Goal: Transaction & Acquisition: Obtain resource

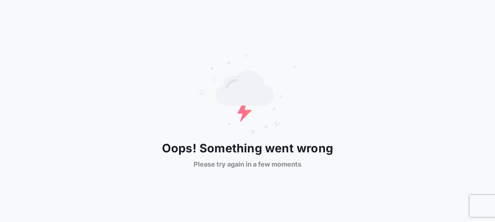
click at [458, 58] on div "Oops! Something went wrong Please try again in a few moments" at bounding box center [247, 110] width 495 height 115
click at [105, 47] on div "Oops! Something went wrong Please try again in a few moments" at bounding box center [247, 111] width 495 height 222
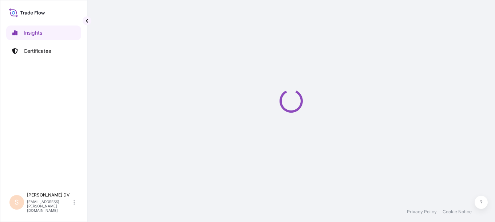
select select "2025"
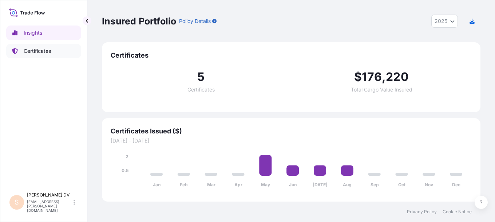
click at [33, 47] on p "Certificates" at bounding box center [37, 50] width 27 height 7
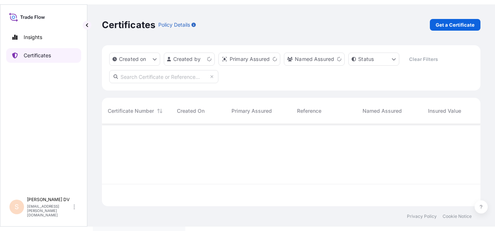
scroll to position [80, 373]
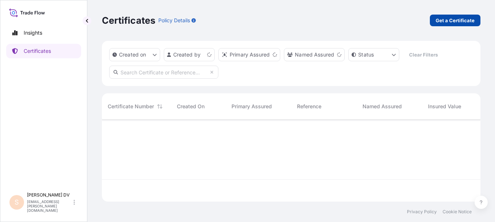
click at [462, 22] on p "Get a Certificate" at bounding box center [455, 20] width 39 height 7
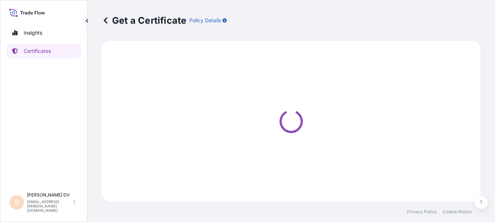
select select "Barge"
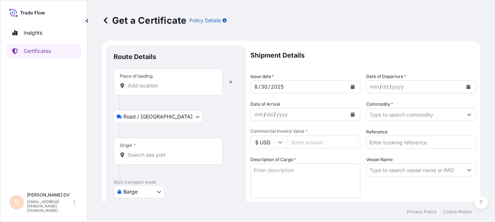
click at [147, 83] on input "Place of loading" at bounding box center [171, 85] width 86 height 7
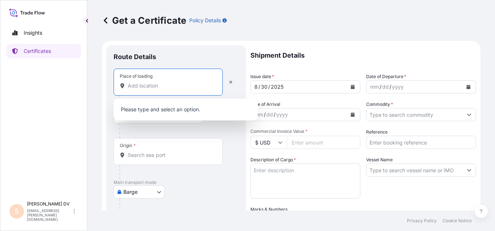
paste input "[PERSON_NAME] LIFESCIENCES ([GEOGRAPHIC_DATA]) PTE LTD [STREET_ADDRESS]"
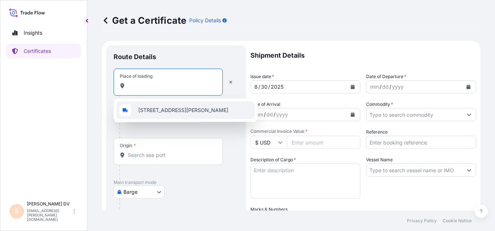
click at [174, 111] on span "[STREET_ADDRESS][PERSON_NAME]" at bounding box center [183, 109] width 90 height 7
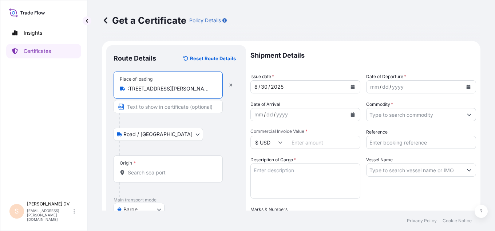
scroll to position [0, 107]
type input "[STREET_ADDRESS][PERSON_NAME]"
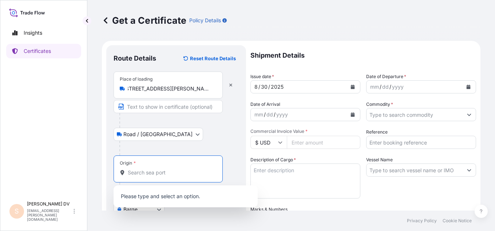
click at [139, 170] on input "Origin *" at bounding box center [171, 172] width 86 height 7
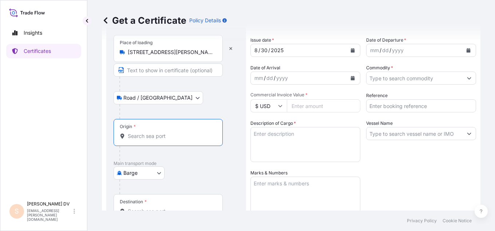
click at [122, 137] on icon at bounding box center [123, 135] width 4 height 5
click at [128, 137] on input "Origin *" at bounding box center [171, 135] width 86 height 7
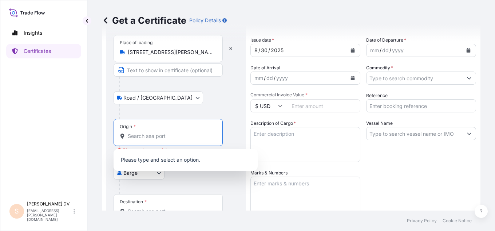
click at [134, 138] on input "Origin * Please select an origin" at bounding box center [171, 135] width 86 height 7
drag, startPoint x: 141, startPoint y: 136, endPoint x: 145, endPoint y: 136, distance: 4.4
click at [141, 136] on input "Origin * Please select an origin" at bounding box center [171, 135] width 86 height 7
click at [198, 102] on div "Road / [GEOGRAPHIC_DATA] / Inland" at bounding box center [176, 97] width 125 height 13
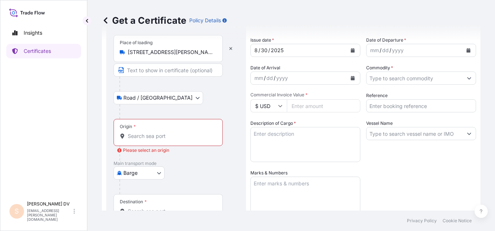
click at [142, 136] on input "Origin * Please select an origin" at bounding box center [171, 135] width 86 height 7
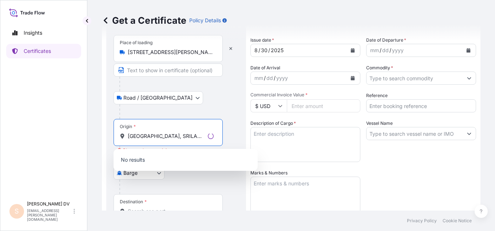
type input "[GEOGRAPHIC_DATA], SRILANKA"
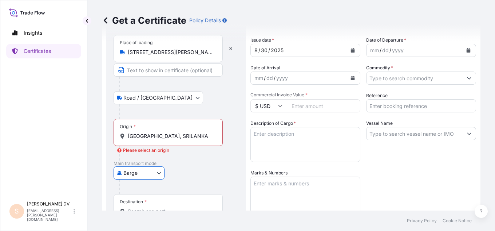
click at [186, 137] on input "[GEOGRAPHIC_DATA], SRILANKA" at bounding box center [171, 135] width 86 height 7
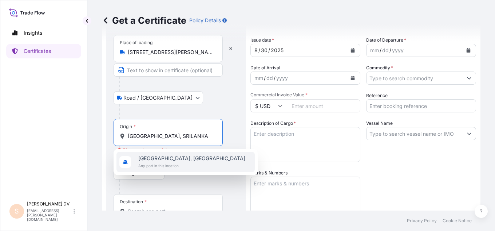
click at [175, 158] on span "[GEOGRAPHIC_DATA], [GEOGRAPHIC_DATA]" at bounding box center [191, 157] width 107 height 7
type input "[GEOGRAPHIC_DATA], [GEOGRAPHIC_DATA]"
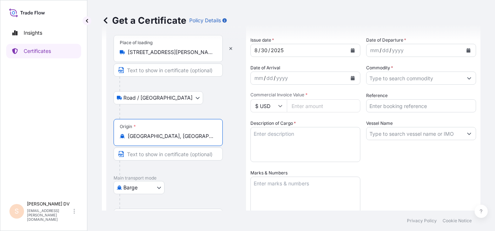
click at [157, 186] on body "1 option available. Insights Certificates S [PERSON_NAME] [EMAIL_ADDRESS][PERSO…" at bounding box center [247, 115] width 495 height 231
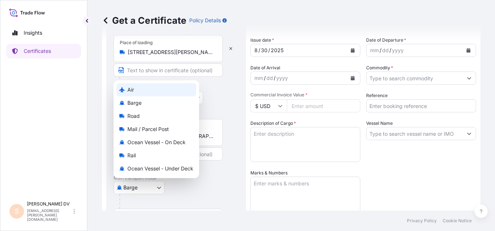
click at [131, 89] on span "Air" at bounding box center [130, 89] width 7 height 7
select select "Air"
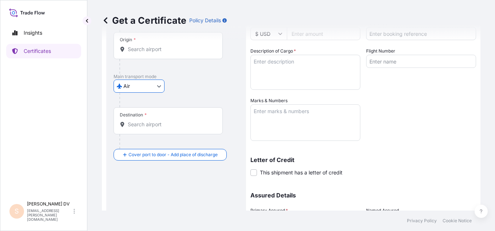
scroll to position [109, 0]
click at [146, 123] on input "Destination *" at bounding box center [171, 123] width 86 height 7
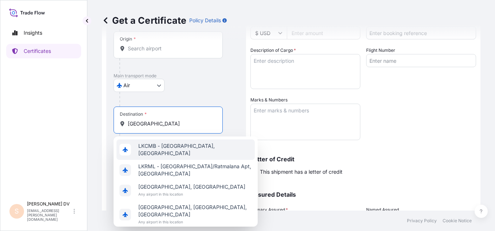
click at [171, 149] on span "LKCMB - [GEOGRAPHIC_DATA], [GEOGRAPHIC_DATA]" at bounding box center [195, 149] width 114 height 15
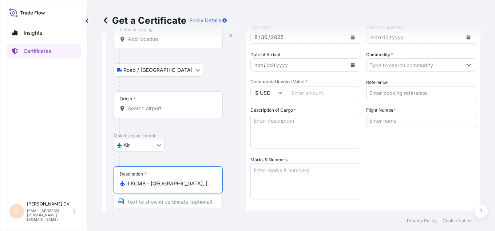
scroll to position [0, 0]
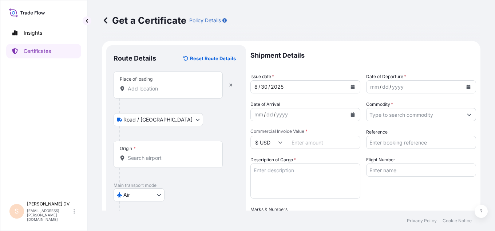
type input "LKCMB - [GEOGRAPHIC_DATA], [GEOGRAPHIC_DATA]"
click at [467, 85] on icon "Calendar" at bounding box center [469, 86] width 4 height 4
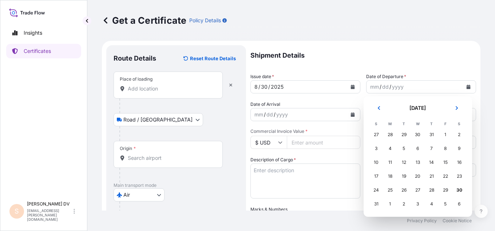
click at [417, 134] on div "30" at bounding box center [418, 134] width 13 height 13
click at [418, 134] on div "30" at bounding box center [418, 134] width 13 height 13
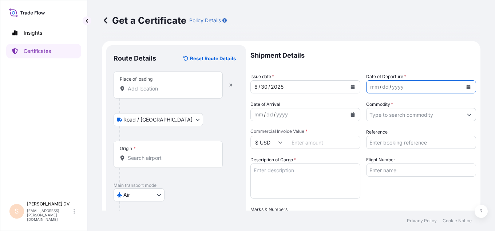
click at [396, 86] on div "yyyy" at bounding box center [398, 86] width 13 height 9
click at [372, 85] on div "mm" at bounding box center [375, 86] width 10 height 9
click at [351, 116] on icon "Calendar" at bounding box center [353, 114] width 4 height 4
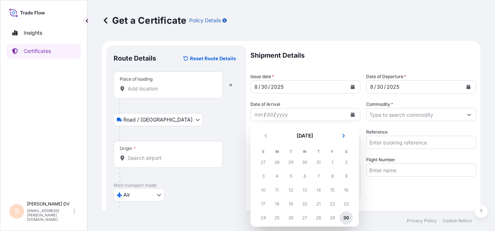
click at [348, 219] on div "30" at bounding box center [346, 217] width 13 height 13
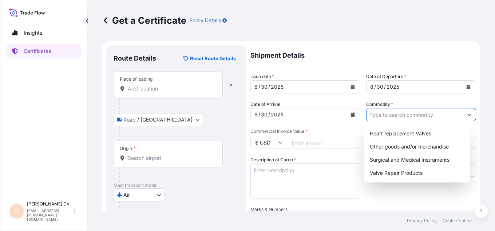
click at [439, 113] on input "Commodity *" at bounding box center [415, 114] width 96 height 13
click at [424, 135] on div "Heart replacement Valves" at bounding box center [417, 133] width 101 height 13
type input "Heart replacement Valves"
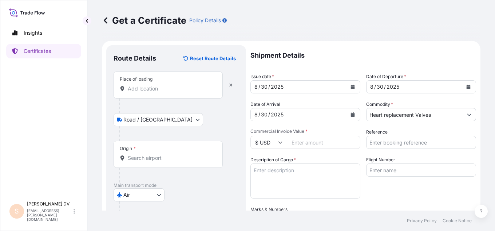
click at [310, 142] on input "Commercial Invoice Value *" at bounding box center [324, 141] width 74 height 13
type input "92252.01"
click at [402, 143] on input "Reference" at bounding box center [421, 141] width 110 height 13
click at [390, 142] on input "Reference" at bounding box center [421, 141] width 110 height 13
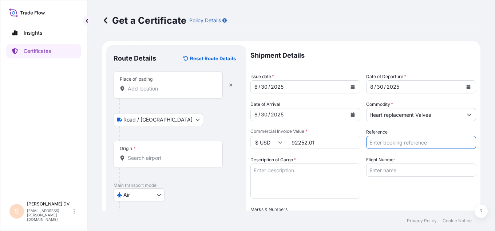
click at [397, 128] on div "Reference" at bounding box center [421, 138] width 110 height 20
click at [382, 142] on input "Reference" at bounding box center [421, 141] width 110 height 13
paste input "8XP0850"
type input "8XP0850"
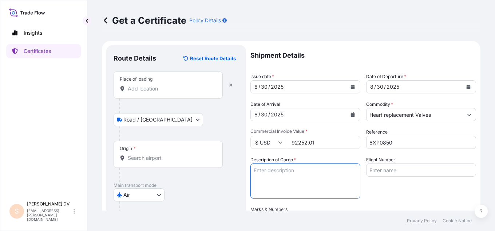
click at [373, 169] on input "Flight Number" at bounding box center [421, 169] width 110 height 13
paste input "UL0307"
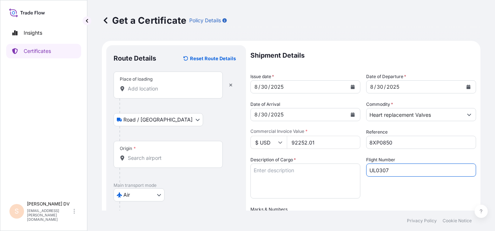
type input "UL0307"
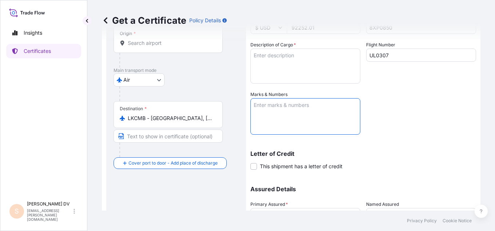
click at [265, 103] on textarea "Marks & Numbers" at bounding box center [306, 116] width 110 height 36
paste textarea "Bioprosthetic Pericardial [MEDICAL_DATA] (stented) - AORTIC"
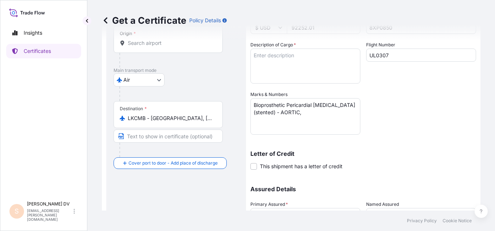
click at [290, 176] on div "Shipment Details Issue date * [DATE] Date of Departure * [DATE] Date of Arrival…" at bounding box center [364, 89] width 226 height 319
click at [307, 110] on textarea "Bioprosthetic Pericardial [MEDICAL_DATA] (stented) - AORTIC," at bounding box center [306, 116] width 110 height 36
paste textarea "[MEDICAL_DATA] [MEDICAL_DATA] Ring"
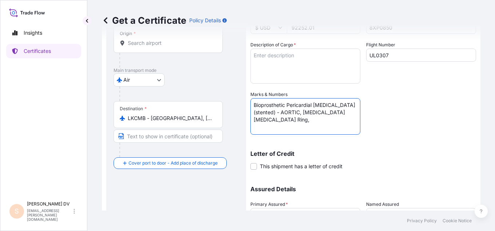
paste textarea "[MEDICAL_DATA] Ring and Band"
type textarea "Bioprosthetic Pericardial [MEDICAL_DATA] (stented) - AORTIC, [MEDICAL_DATA] [ME…"
click at [252, 165] on span at bounding box center [254, 166] width 7 height 7
click at [251, 162] on input "This shipment has a letter of credit" at bounding box center [251, 162] width 0 height 0
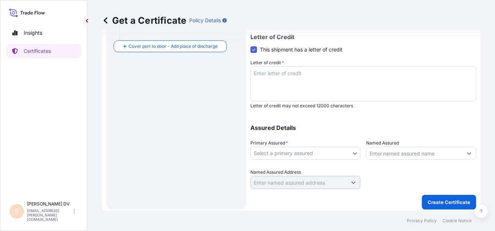
scroll to position [235, 0]
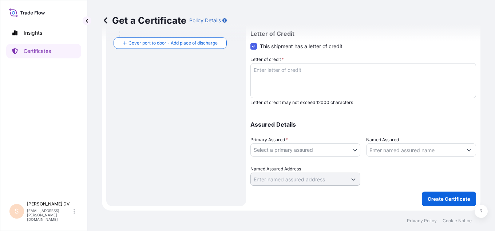
click at [263, 71] on textarea "Letter of credit *" at bounding box center [364, 80] width 226 height 35
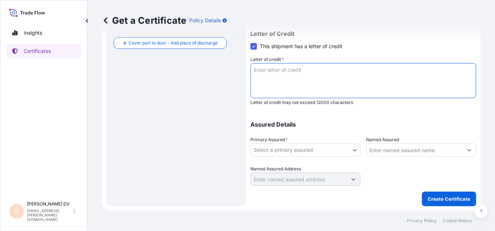
scroll to position [227, 0]
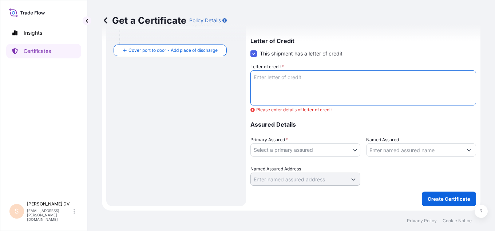
paste textarea "LC Number Dt-:DILT250660015417 Dated [DATE] HS Code 9018.90.00 & 9021.90.0Freig…"
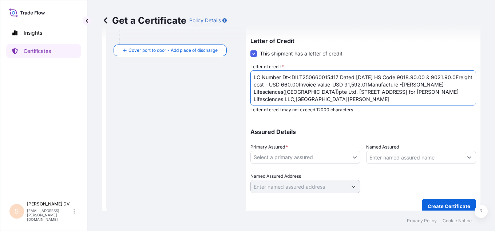
scroll to position [235, 0]
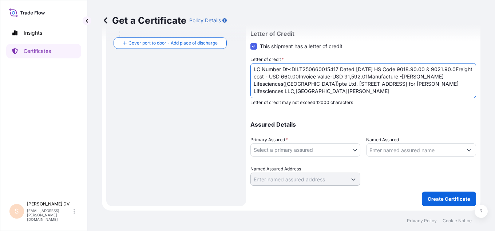
type textarea "LC Number Dt-:DILT250660015417 Dated [DATE] HS Code 9018.90.00 & 9021.90.0Freig…"
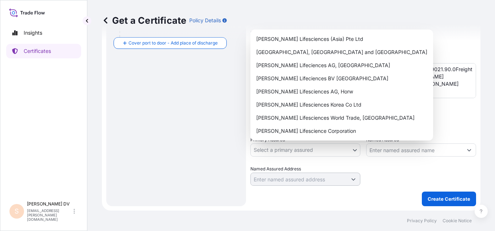
click at [350, 147] on body "Insights Certificates S [PERSON_NAME] [EMAIL_ADDRESS][PERSON_NAME][DOMAIN_NAME]…" at bounding box center [247, 115] width 495 height 231
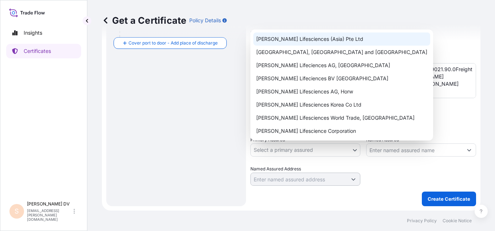
click at [335, 37] on div "[PERSON_NAME] Lifesciences (Asia) Pte Ltd" at bounding box center [341, 38] width 177 height 13
select select "31916"
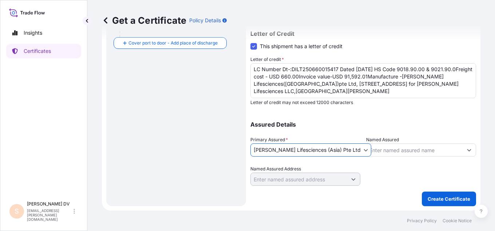
click at [466, 148] on button "Show suggestions" at bounding box center [469, 149] width 13 height 13
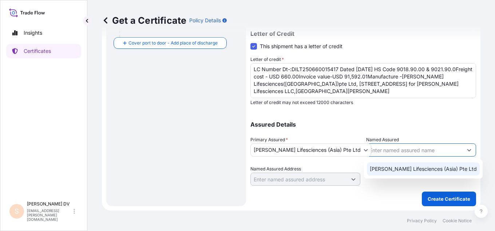
click at [432, 169] on span "[PERSON_NAME] Lifesciences (Asia) Pte Ltd" at bounding box center [423, 168] width 107 height 7
type input "[PERSON_NAME] Lifesciences (Asia) Pte Ltd"
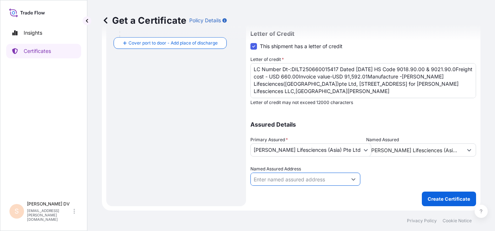
click at [333, 180] on input "Named Assured Address" at bounding box center [299, 178] width 96 height 13
click at [351, 180] on icon "Show suggestions" at bounding box center [353, 179] width 4 height 4
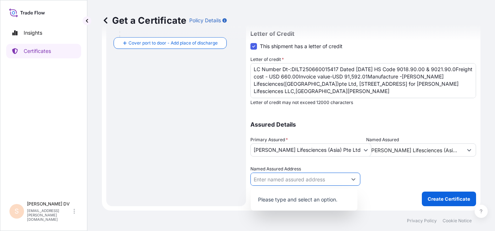
click at [306, 177] on input "Named Assured Address" at bounding box center [299, 178] width 96 height 13
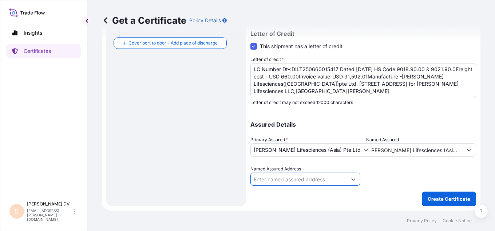
paste input "[PERSON_NAME] LIFESCIENCES ([GEOGRAPHIC_DATA]) PTE LTD [STREET_ADDRESS]"
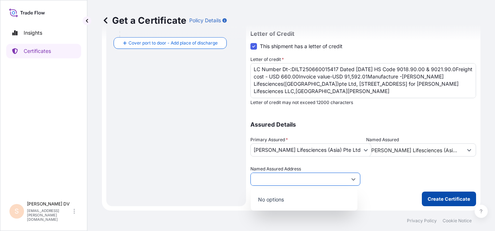
type input "[PERSON_NAME] LIFESCIENCES ([GEOGRAPHIC_DATA]) PTE LTD [STREET_ADDRESS]"
click at [447, 200] on p "Create Certificate" at bounding box center [449, 198] width 43 height 7
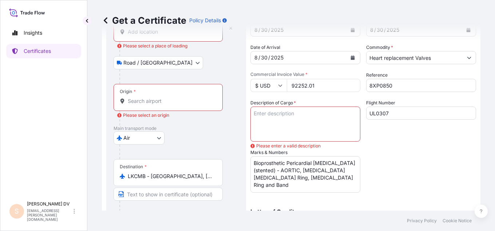
scroll to position [52, 0]
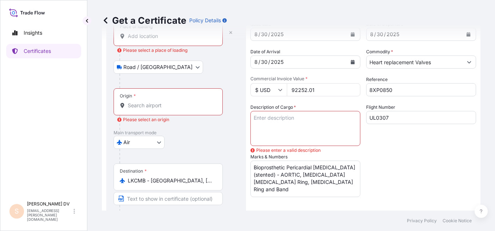
click at [260, 118] on textarea "Description of Cargo *" at bounding box center [306, 128] width 110 height 35
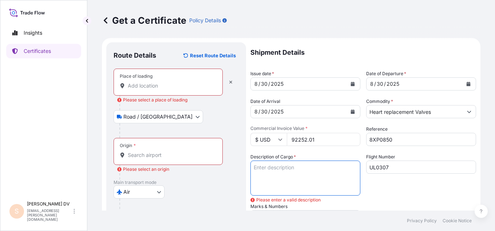
scroll to position [0, 0]
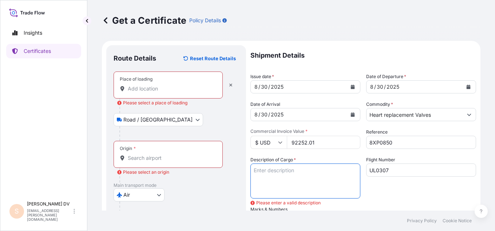
click at [145, 83] on div "Place of loading" at bounding box center [168, 84] width 109 height 27
click at [145, 85] on input "Place of loading Please select a place of loading" at bounding box center [171, 88] width 86 height 7
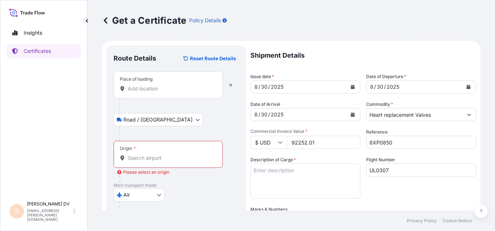
click at [142, 92] on div "Place of loading" at bounding box center [168, 84] width 109 height 27
click at [142, 92] on input "Place of loading" at bounding box center [171, 88] width 86 height 7
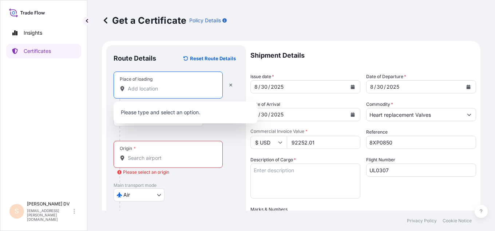
click at [152, 88] on input "Place of loading" at bounding box center [171, 88] width 86 height 7
paste input "[STREET_ADDRESS]"
type input "[STREET_ADDRESS]"
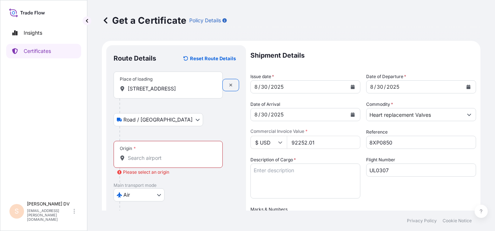
click at [137, 159] on input "Origin * Please select an origin" at bounding box center [171, 157] width 86 height 7
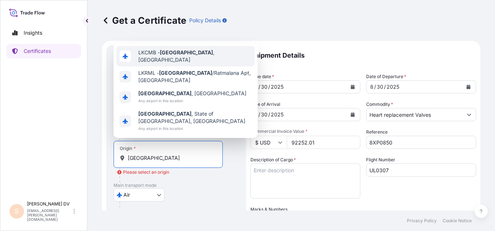
click at [189, 63] on span "LKCMB - [GEOGRAPHIC_DATA] , [GEOGRAPHIC_DATA]" at bounding box center [195, 56] width 114 height 15
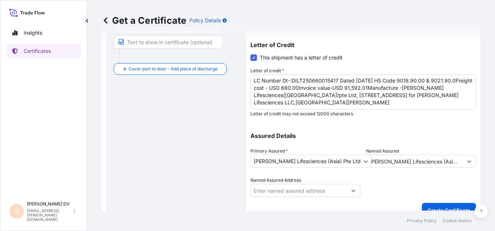
scroll to position [235, 0]
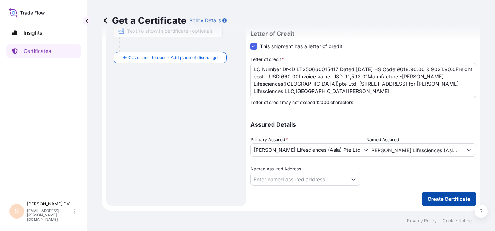
type input "LKCMB - [GEOGRAPHIC_DATA], [GEOGRAPHIC_DATA]"
click at [446, 199] on p "Create Certificate" at bounding box center [449, 198] width 43 height 7
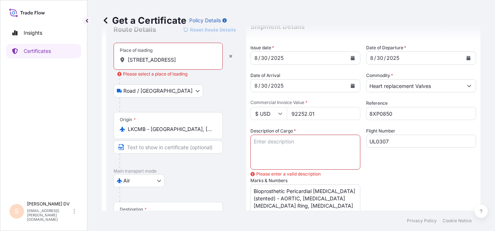
scroll to position [0, 0]
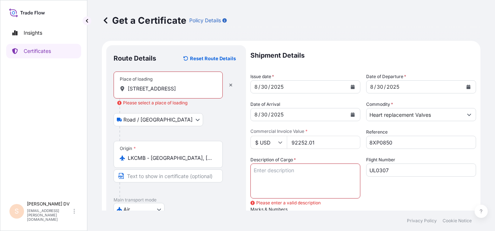
click at [280, 181] on textarea "Description of Cargo *" at bounding box center [306, 180] width 110 height 35
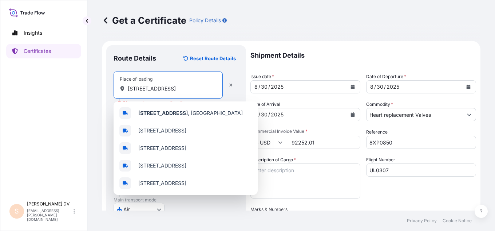
click at [210, 87] on input "[STREET_ADDRESS]" at bounding box center [171, 88] width 86 height 7
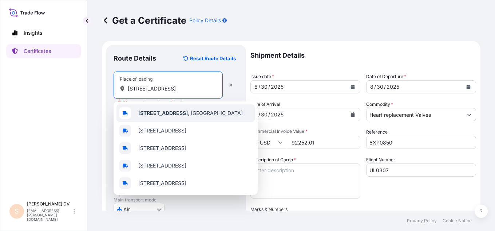
click at [209, 113] on span "[STREET_ADDRESS]" at bounding box center [190, 112] width 105 height 7
type input "[STREET_ADDRESS]"
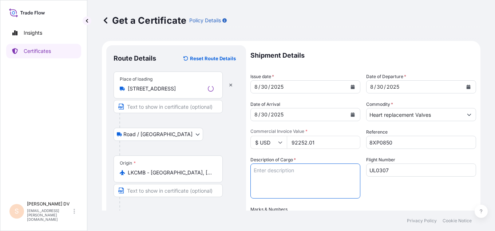
click at [274, 173] on textarea "Description of Cargo *" at bounding box center [306, 180] width 110 height 35
click at [260, 168] on textarea "Description of Cargo *" at bounding box center [306, 180] width 110 height 35
paste textarea "Bioprosthetic Pericardial [MEDICAL_DATA]"
paste textarea "[MEDICAL_DATA] [MEDICAL_DATA] Ring and Band"
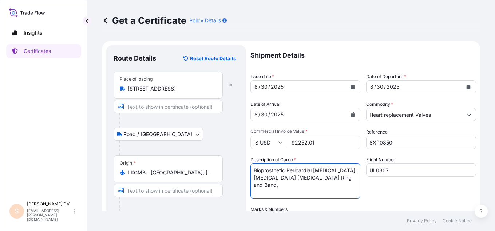
paste textarea "[MEDICAL_DATA] Ring and Band"
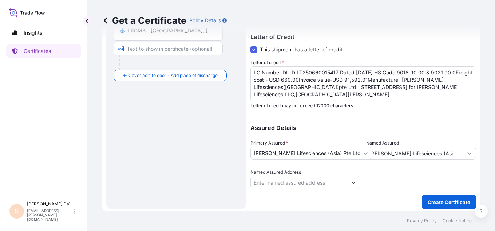
scroll to position [235, 0]
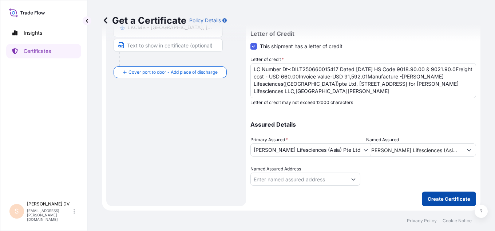
type textarea "Bioprosthetic Pericardial [MEDICAL_DATA], [MEDICAL_DATA] [MEDICAL_DATA] Ring an…"
click at [449, 199] on p "Create Certificate" at bounding box center [449, 198] width 43 height 7
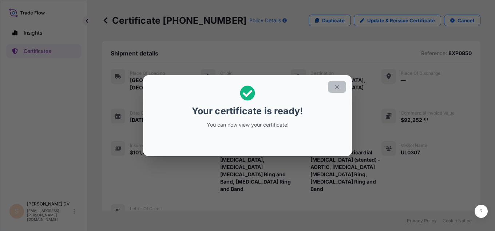
click at [338, 88] on icon "button" at bounding box center [337, 86] width 4 height 4
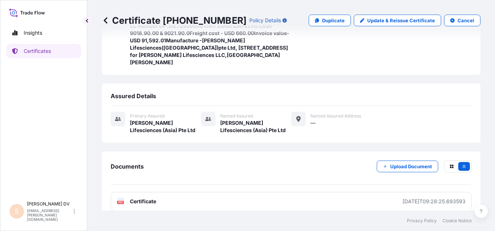
scroll to position [191, 0]
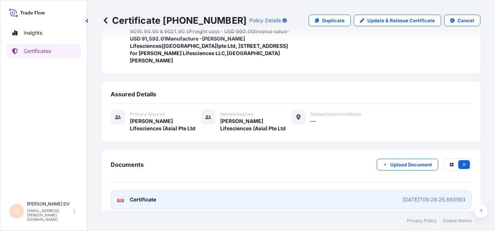
click at [416, 196] on div "[DATE]T09:28:25.693593" at bounding box center [434, 199] width 63 height 7
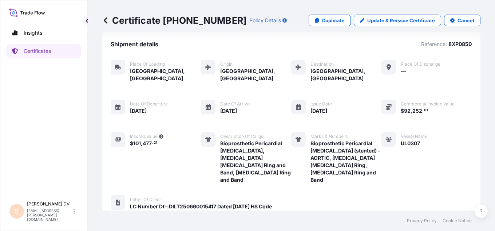
scroll to position [0, 0]
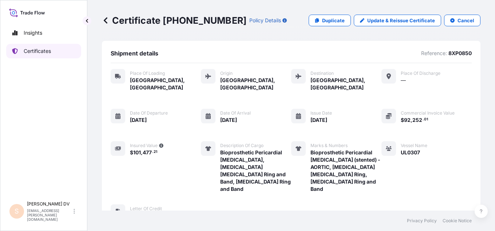
click at [31, 52] on p "Certificates" at bounding box center [37, 50] width 27 height 7
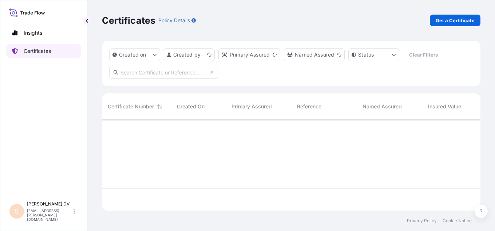
scroll to position [89, 373]
click at [455, 21] on p "Get a Certificate" at bounding box center [455, 20] width 39 height 7
select select "Road / [GEOGRAPHIC_DATA]"
select select "Barge"
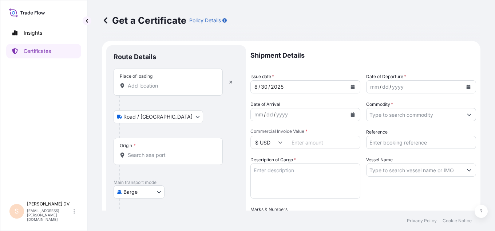
click at [152, 86] on input "Place of loading" at bounding box center [171, 85] width 86 height 7
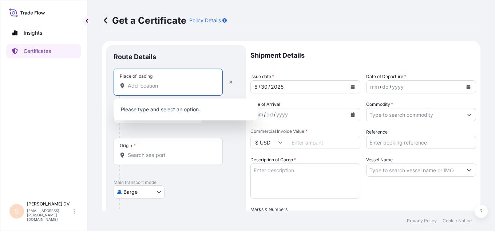
paste input "[STREET_ADDRESS]"
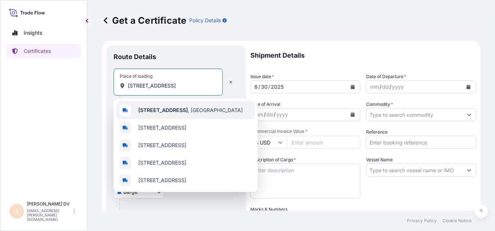
click at [188, 107] on b "[STREET_ADDRESS]" at bounding box center [163, 110] width 50 height 6
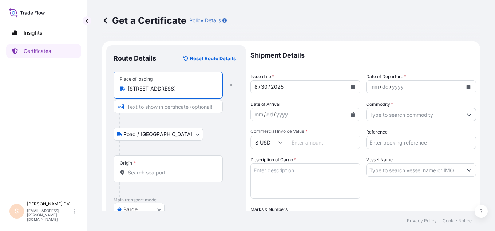
type input "[STREET_ADDRESS]"
click at [137, 173] on input "Origin *" at bounding box center [171, 172] width 86 height 7
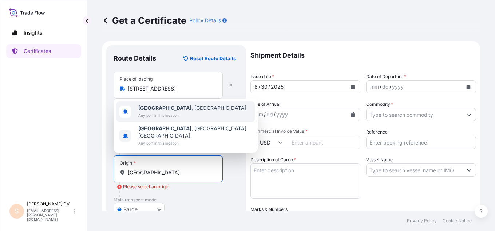
click at [177, 111] on span "[GEOGRAPHIC_DATA] , [GEOGRAPHIC_DATA]" at bounding box center [192, 107] width 108 height 7
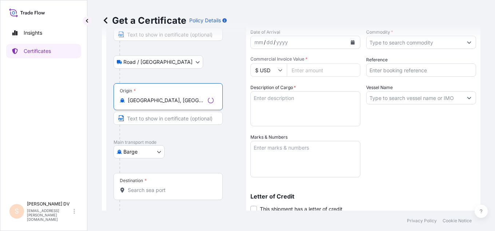
scroll to position [73, 0]
type input "[GEOGRAPHIC_DATA], [GEOGRAPHIC_DATA]"
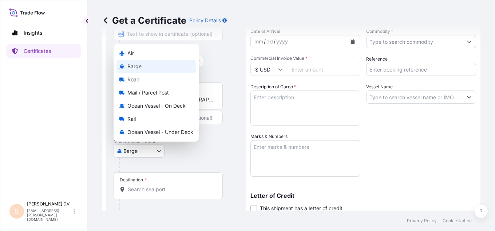
click at [157, 153] on body "Insights Certificates S [PERSON_NAME] [EMAIL_ADDRESS][PERSON_NAME][DOMAIN_NAME]…" at bounding box center [247, 115] width 495 height 231
click at [141, 52] on div "Air" at bounding box center [157, 53] width 80 height 13
select select "Air"
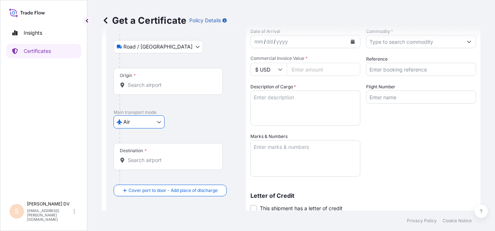
click at [139, 157] on input "Destination *" at bounding box center [171, 159] width 86 height 7
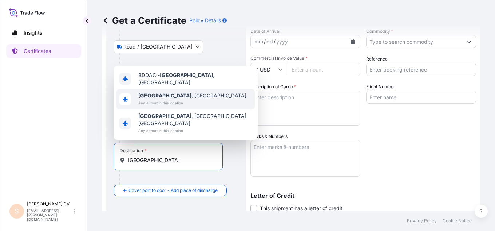
click at [174, 99] on span "[GEOGRAPHIC_DATA] , [GEOGRAPHIC_DATA]" at bounding box center [192, 95] width 108 height 7
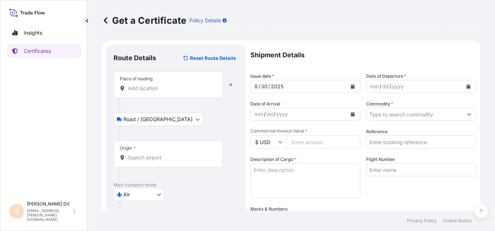
scroll to position [0, 0]
type input "[GEOGRAPHIC_DATA], [GEOGRAPHIC_DATA]"
click at [351, 87] on icon "Calendar" at bounding box center [353, 86] width 4 height 4
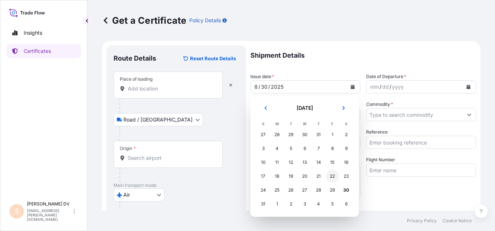
click at [332, 178] on div "22" at bounding box center [332, 175] width 13 height 13
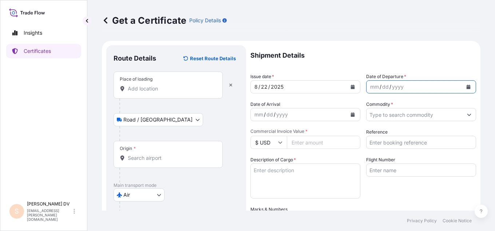
click at [467, 85] on icon "Calendar" at bounding box center [469, 86] width 4 height 4
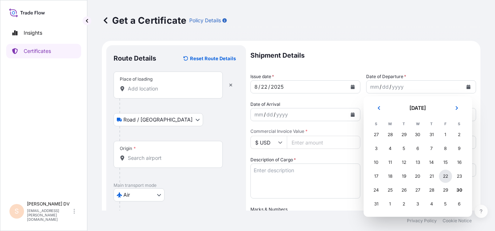
click at [445, 177] on div "22" at bounding box center [445, 175] width 13 height 13
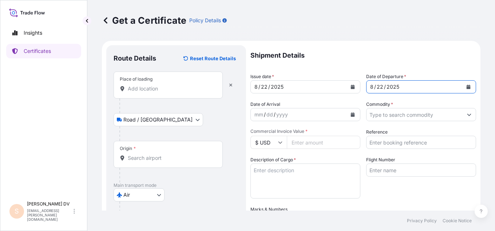
click at [351, 115] on icon "Calendar" at bounding box center [353, 114] width 4 height 4
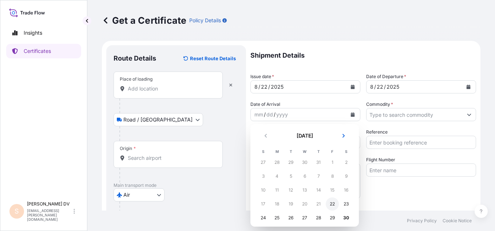
click at [333, 202] on div "22" at bounding box center [332, 203] width 13 height 13
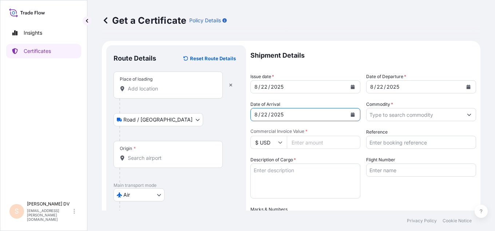
click at [412, 115] on input "Commodity *" at bounding box center [415, 114] width 96 height 13
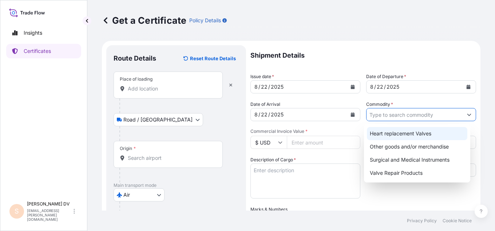
click at [409, 130] on div "Heart replacement Valves" at bounding box center [417, 133] width 101 height 13
type input "Heart replacement Valves"
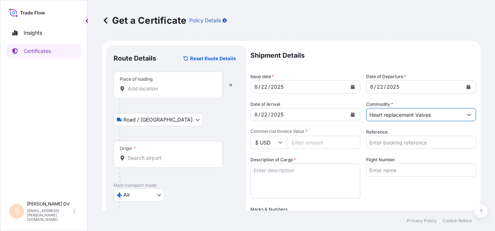
click at [300, 142] on input "Commercial Invoice Value *" at bounding box center [324, 141] width 74 height 13
type input "30181.30"
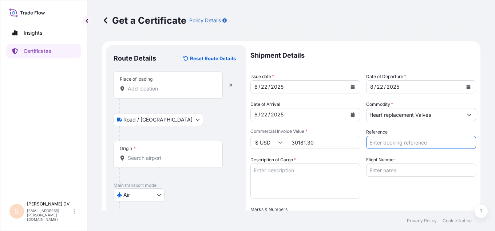
paste input "618-42884601"
type input "618-42884601"
click at [287, 172] on textarea "Description of Cargo *" at bounding box center [306, 180] width 110 height 35
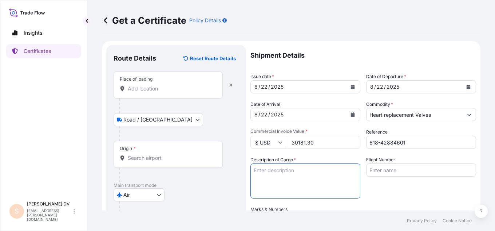
paste textarea "INSPIRIS RESILIA [MEDICAL_DATA]"
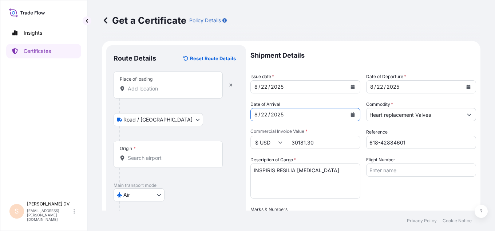
click at [315, 101] on div "Date of Arrival [DATE]" at bounding box center [306, 111] width 110 height 20
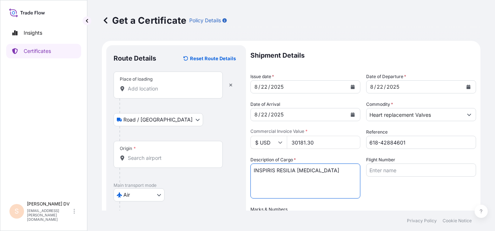
click at [341, 172] on textarea "INSPIRIS RESILIA [MEDICAL_DATA]" at bounding box center [306, 180] width 110 height 35
paste textarea "[PERSON_NAME] PERIMOUNT Magna Ease"
type textarea "INSPIRIS RESILIA [MEDICAL_DATA] [PERSON_NAME] PERIMOUNT Magna Ease"
click at [388, 169] on input "Flight Number" at bounding box center [421, 169] width 110 height 13
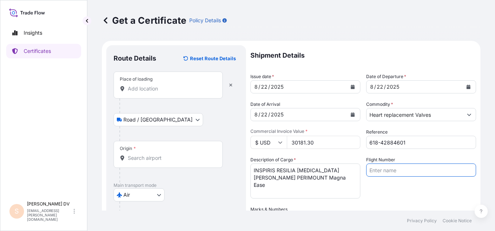
paste input "SQ446"
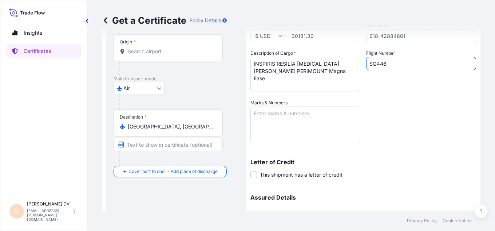
scroll to position [109, 0]
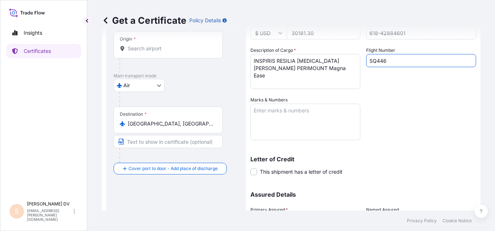
type input "SQ446"
click at [264, 116] on textarea "Marks & Numbers" at bounding box center [306, 121] width 110 height 36
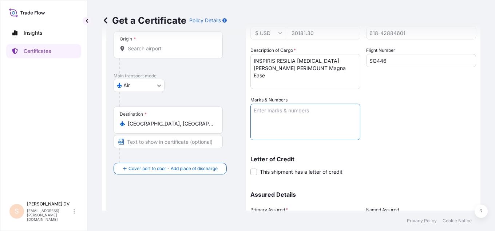
paste textarea "MEDICAL ITEM: [MEDICAL_DATA]. H.S.CODE: 9021.90.10 ([GEOGRAPHIC_DATA]) 9021.39.…"
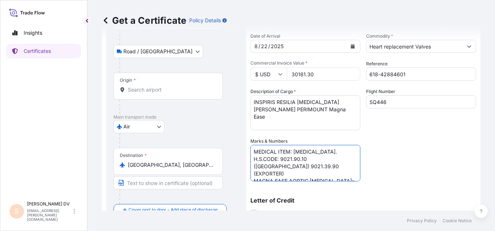
scroll to position [179, 0]
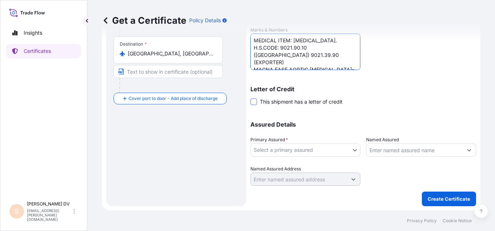
type textarea "MEDICAL ITEM: [MEDICAL_DATA]. H.S.CODE: 9021.90.10 ([GEOGRAPHIC_DATA]) 9021.39.…"
click at [255, 102] on span at bounding box center [254, 101] width 7 height 7
click at [251, 98] on input "This shipment has a letter of credit" at bounding box center [251, 98] width 0 height 0
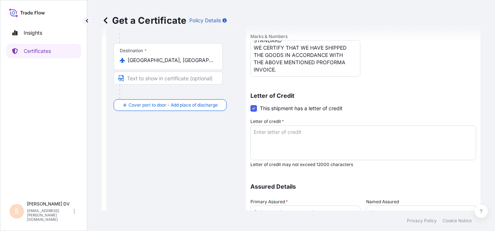
scroll to position [216, 0]
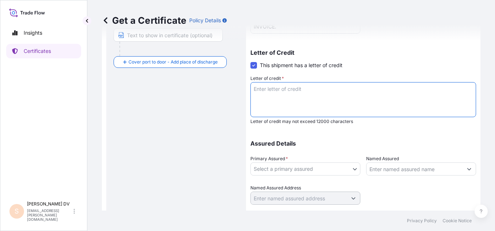
click at [261, 91] on textarea "Letter of credit *" at bounding box center [364, 99] width 226 height 35
paste textarea "MEDICAL ITEM: [MEDICAL_DATA]. H.S.CODE: 9021.90.10 ([GEOGRAPHIC_DATA]) 9021.39.…"
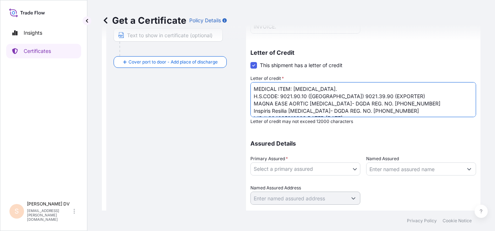
scroll to position [99, 0]
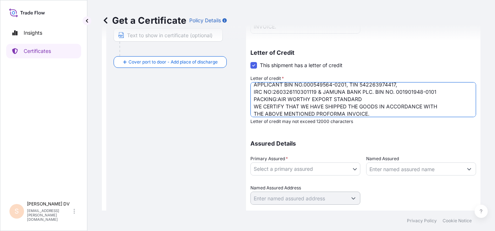
type textarea "MEDICAL ITEM: [MEDICAL_DATA]. H.S.CODE: 9021.90.10 ([GEOGRAPHIC_DATA]) 9021.39.…"
click at [353, 168] on body "Insights Certificates S [PERSON_NAME] [EMAIL_ADDRESS][PERSON_NAME][DOMAIN_NAME]…" at bounding box center [247, 115] width 495 height 231
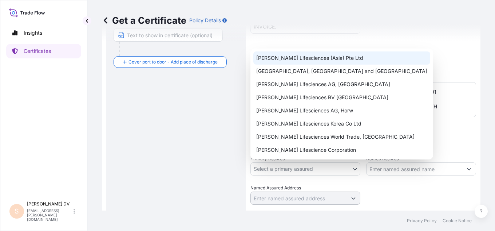
click at [337, 58] on div "[PERSON_NAME] Lifesciences (Asia) Pte Ltd" at bounding box center [341, 57] width 177 height 13
select select "31916"
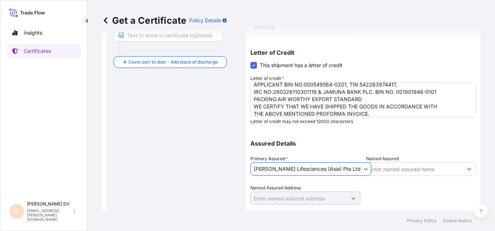
click at [404, 165] on input "Named Assured" at bounding box center [415, 168] width 96 height 13
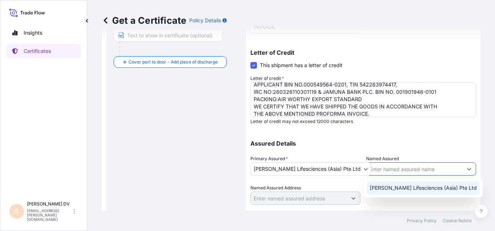
click at [408, 184] on div "[PERSON_NAME] Lifesciences (Asia) Pte Ltd" at bounding box center [423, 187] width 113 height 13
type input "[PERSON_NAME] Lifesciences (Asia) Pte Ltd"
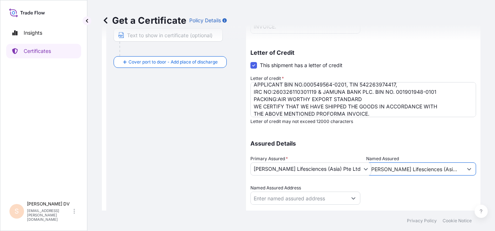
click at [291, 200] on input "Named Assured Address" at bounding box center [299, 197] width 96 height 13
paste input "[STREET_ADDRESS]"
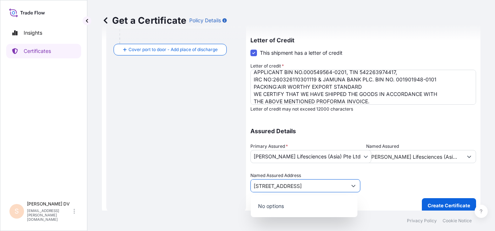
scroll to position [235, 0]
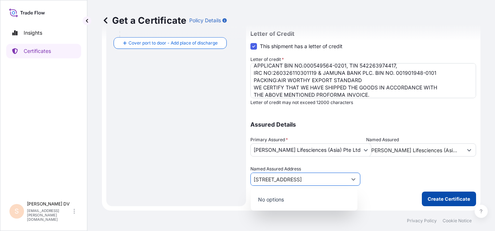
type input "[STREET_ADDRESS]"
click at [461, 197] on p "Create Certificate" at bounding box center [449, 198] width 43 height 7
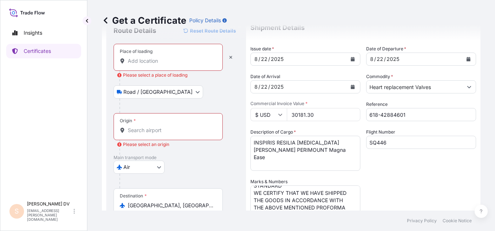
scroll to position [0, 0]
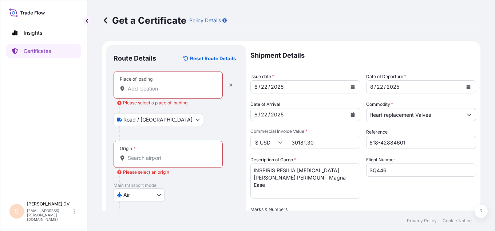
click at [143, 88] on input "Place of loading Please select a place of loading" at bounding box center [171, 88] width 86 height 7
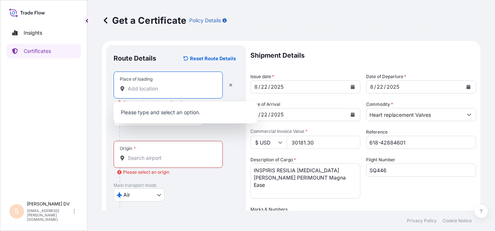
paste input "[STREET_ADDRESS]"
click at [172, 109] on span "[STREET_ADDRESS]" at bounding box center [162, 112] width 48 height 7
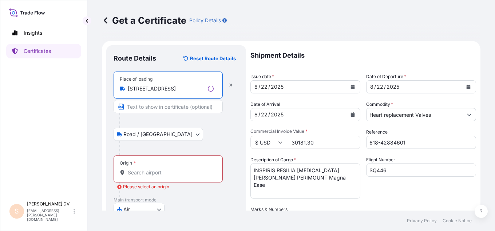
type input "[STREET_ADDRESS]"
click at [135, 171] on input "Origin * Please select an origin" at bounding box center [171, 172] width 86 height 7
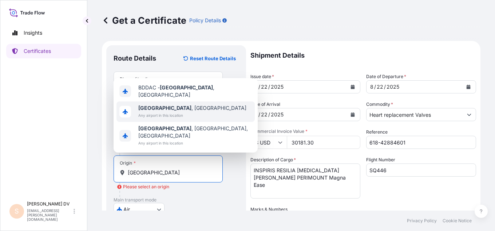
click at [160, 111] on span "[GEOGRAPHIC_DATA] , [GEOGRAPHIC_DATA]" at bounding box center [192, 107] width 108 height 7
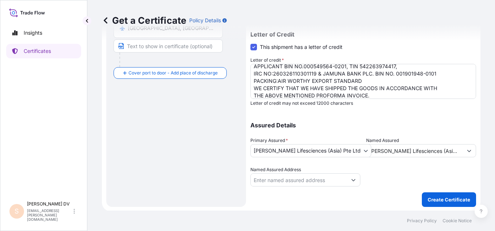
scroll to position [235, 0]
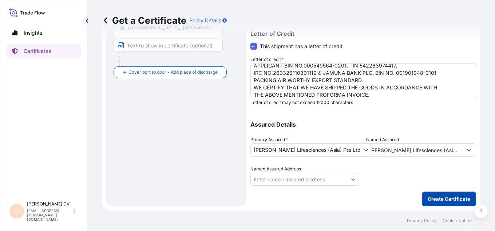
type input "[GEOGRAPHIC_DATA], [GEOGRAPHIC_DATA]"
click at [439, 198] on p "Create Certificate" at bounding box center [449, 198] width 43 height 7
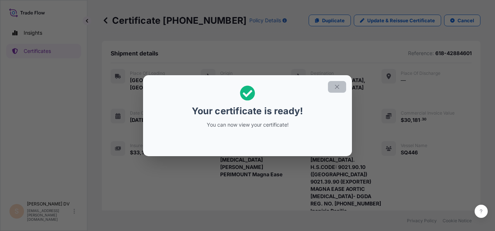
click at [340, 89] on icon "button" at bounding box center [337, 86] width 7 height 7
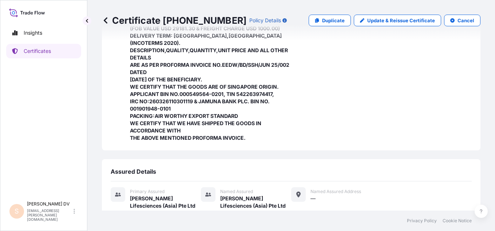
scroll to position [643, 0]
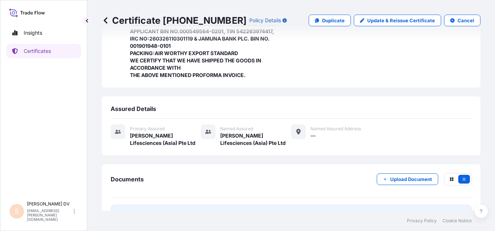
click at [152, 210] on span "Certificate" at bounding box center [143, 213] width 26 height 7
